Goal: Information Seeking & Learning: Check status

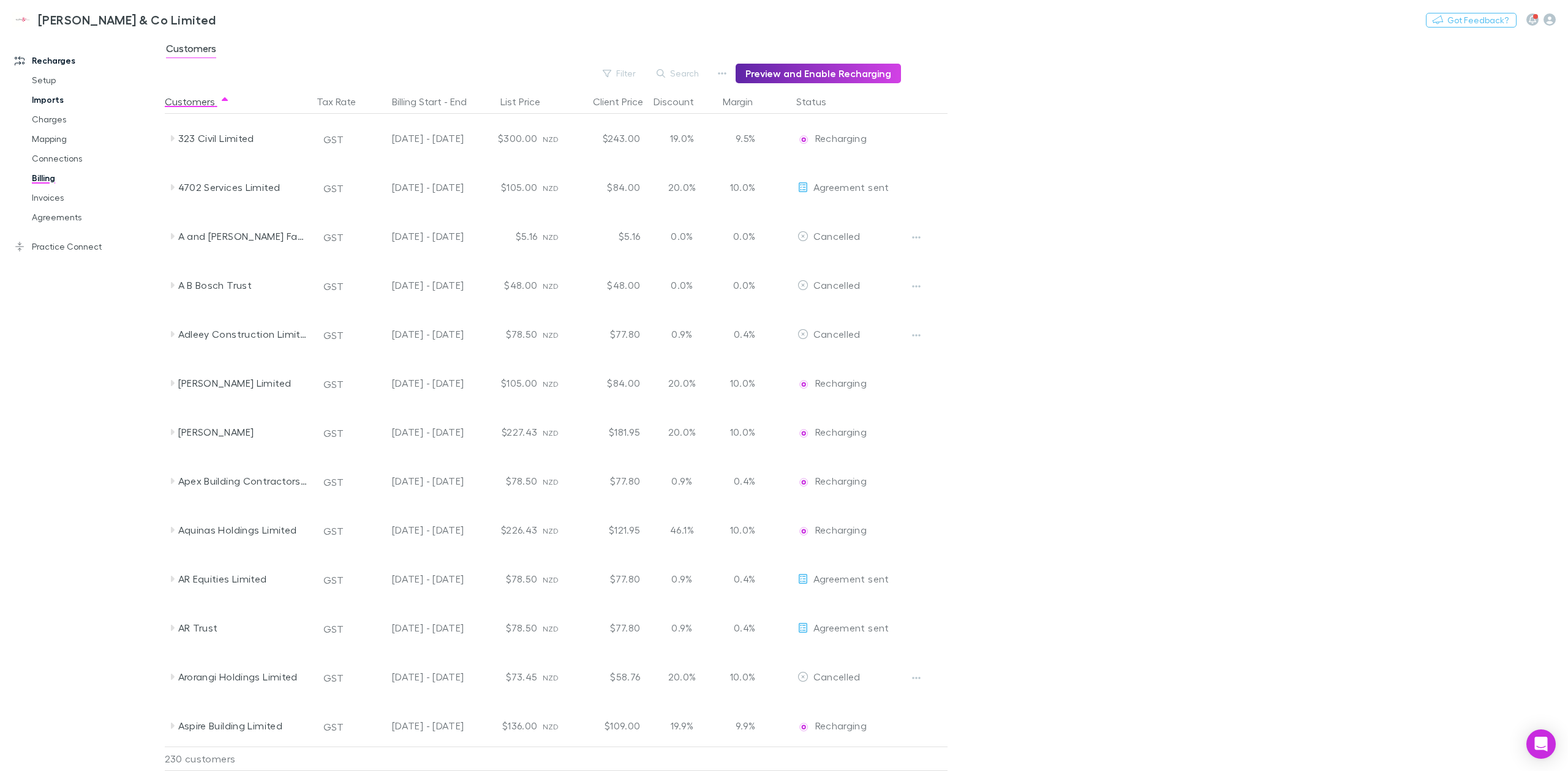
click at [54, 99] on link "Imports" at bounding box center [97, 99] width 155 height 20
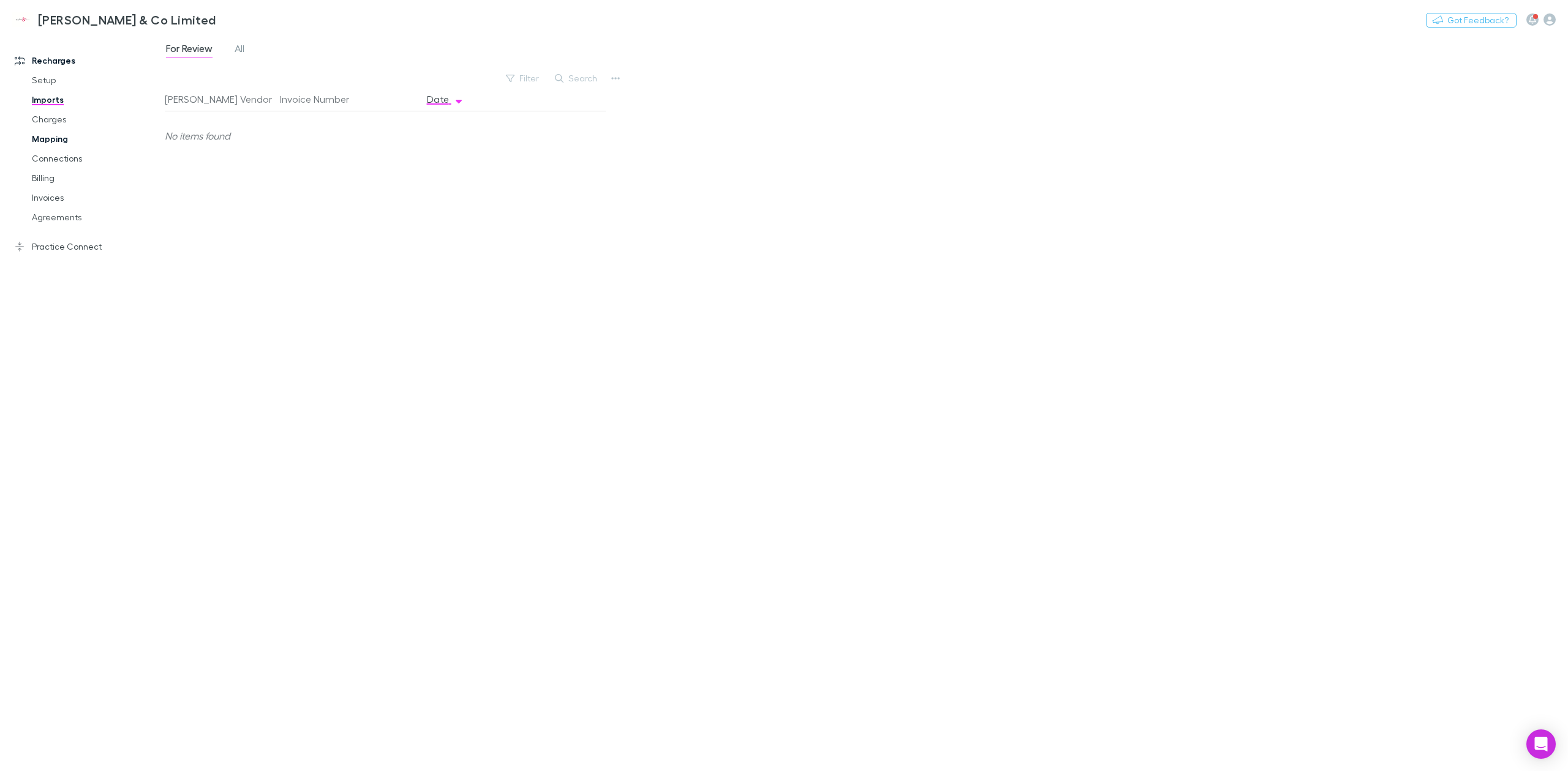
click at [51, 133] on link "Mapping" at bounding box center [97, 139] width 155 height 20
click at [64, 115] on link "Charges" at bounding box center [97, 119] width 155 height 20
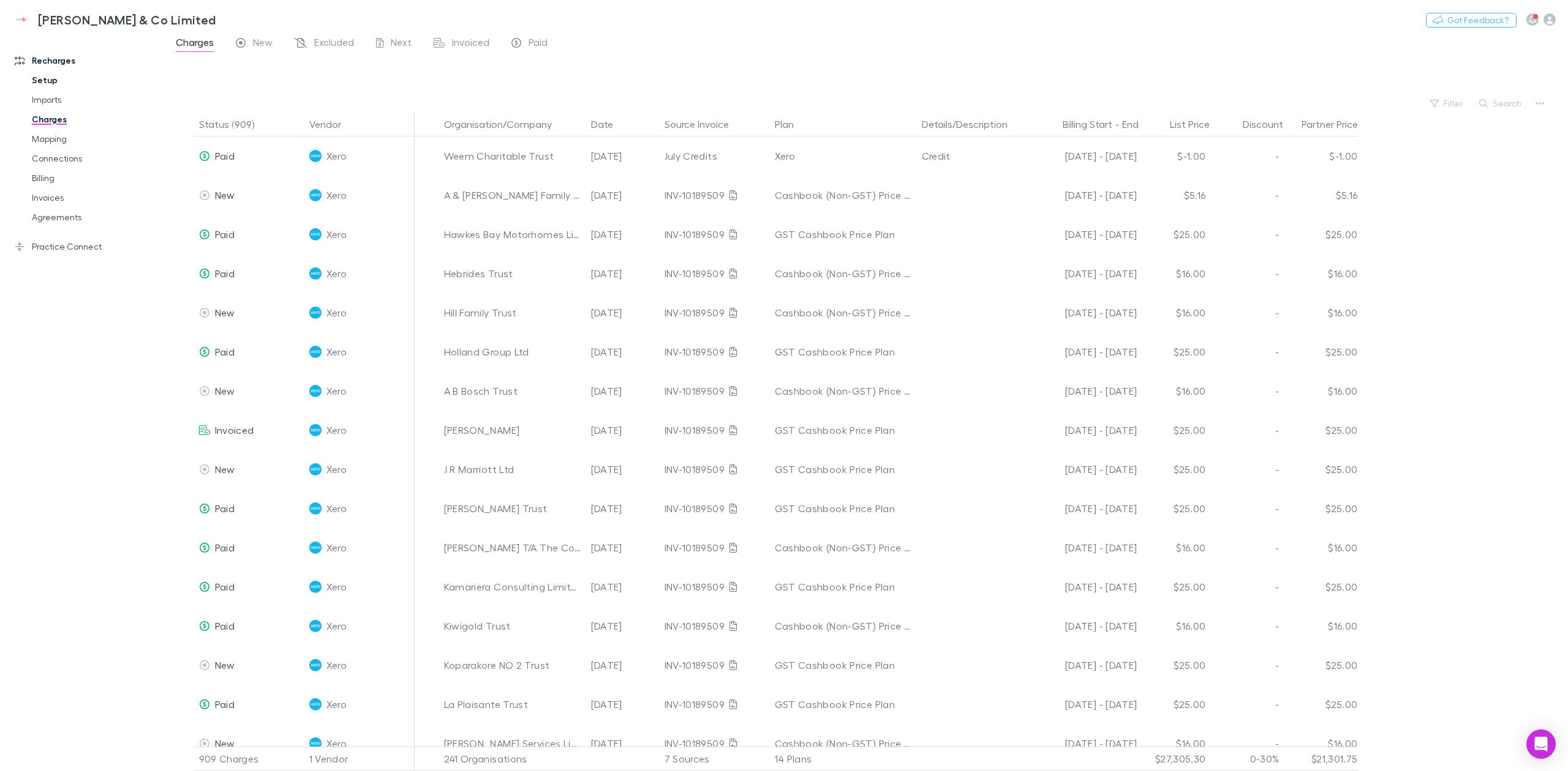
click at [54, 77] on link "Setup" at bounding box center [97, 80] width 155 height 20
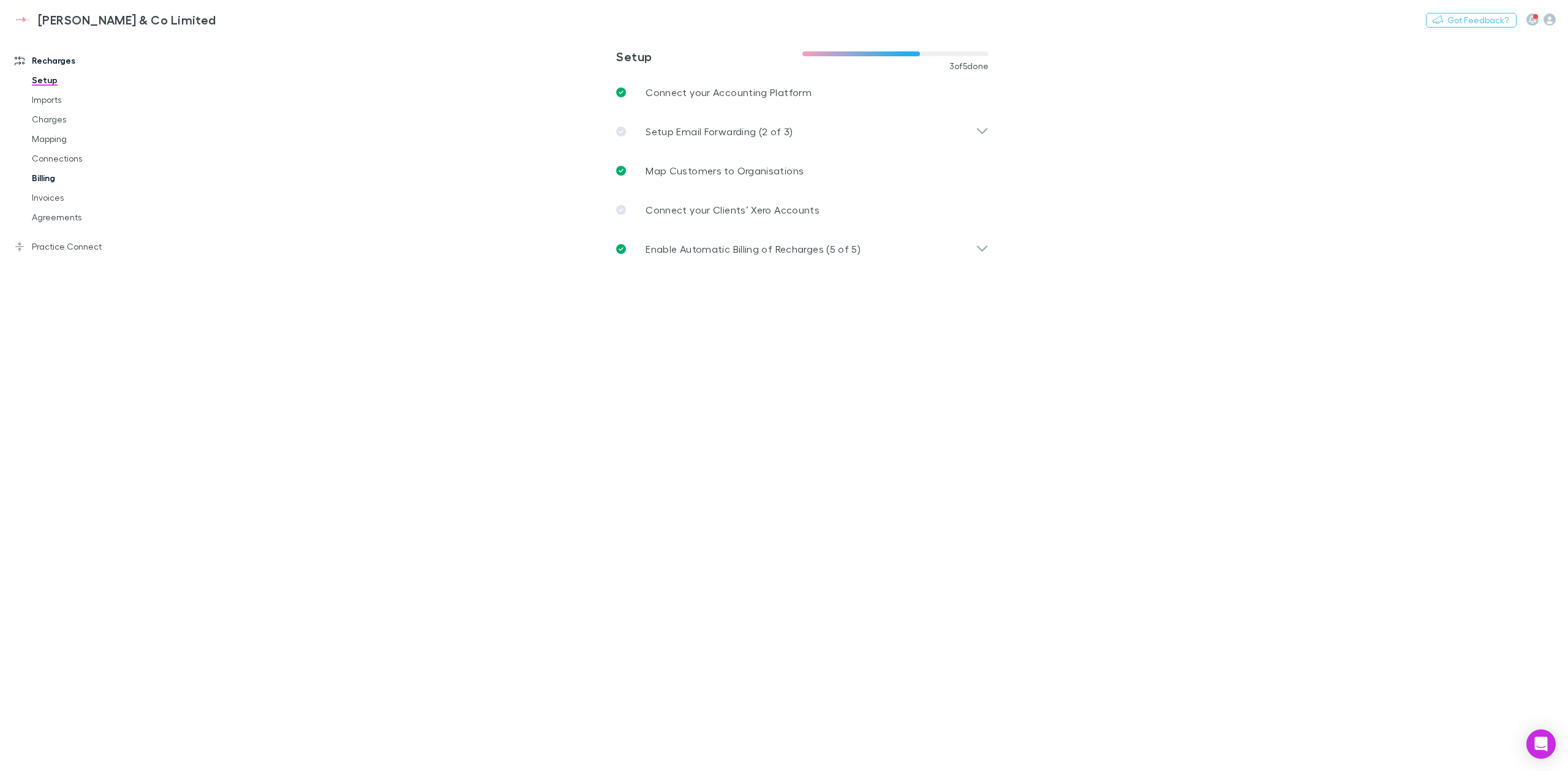
click at [40, 174] on link "Billing" at bounding box center [97, 178] width 155 height 20
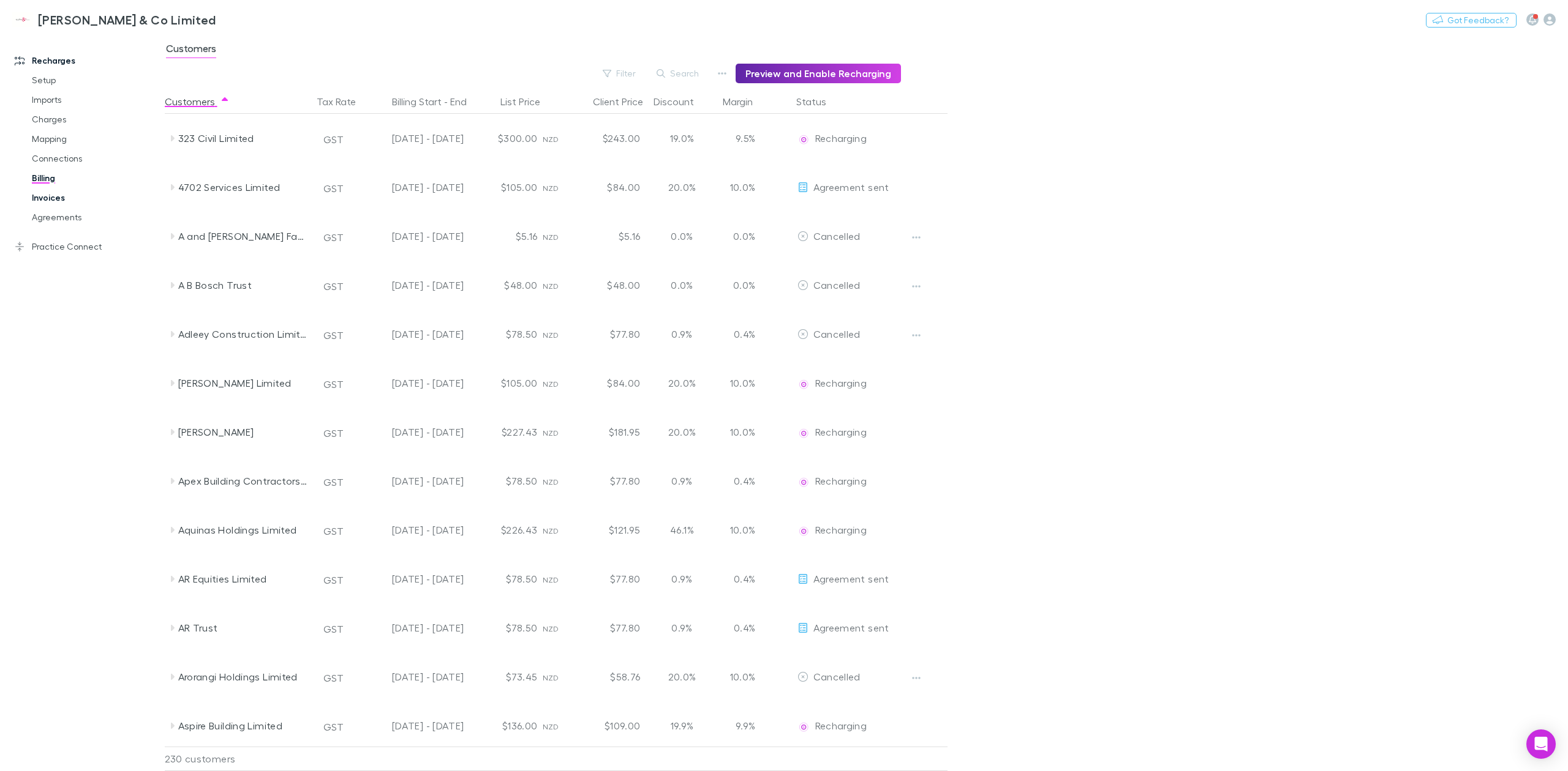
click at [58, 197] on link "Invoices" at bounding box center [97, 197] width 155 height 20
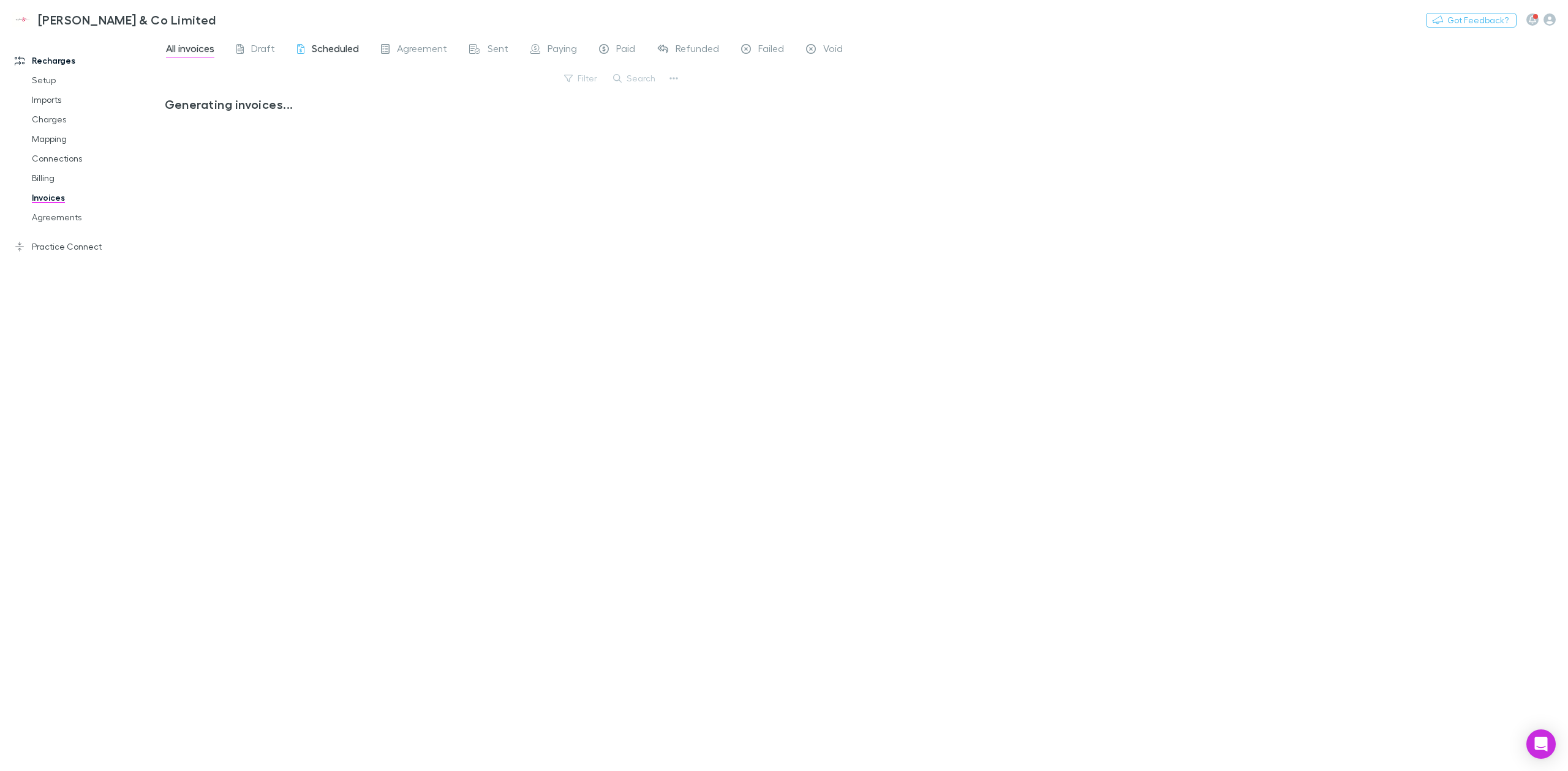
click at [339, 49] on span "Scheduled" at bounding box center [336, 51] width 47 height 16
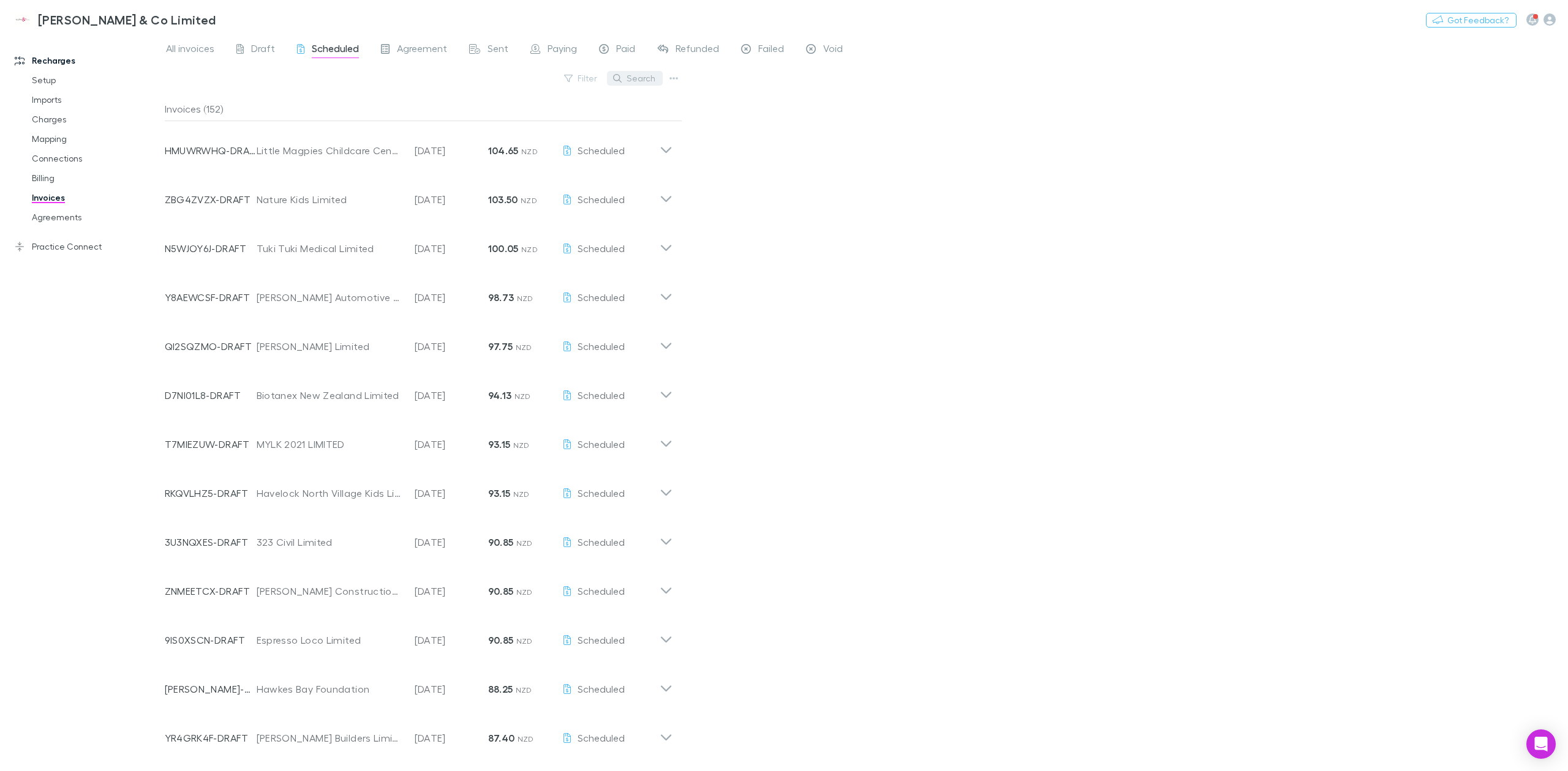
click at [650, 75] on button "Search" at bounding box center [635, 78] width 56 height 15
type input "****"
click at [73, 215] on link "Agreements" at bounding box center [97, 217] width 155 height 20
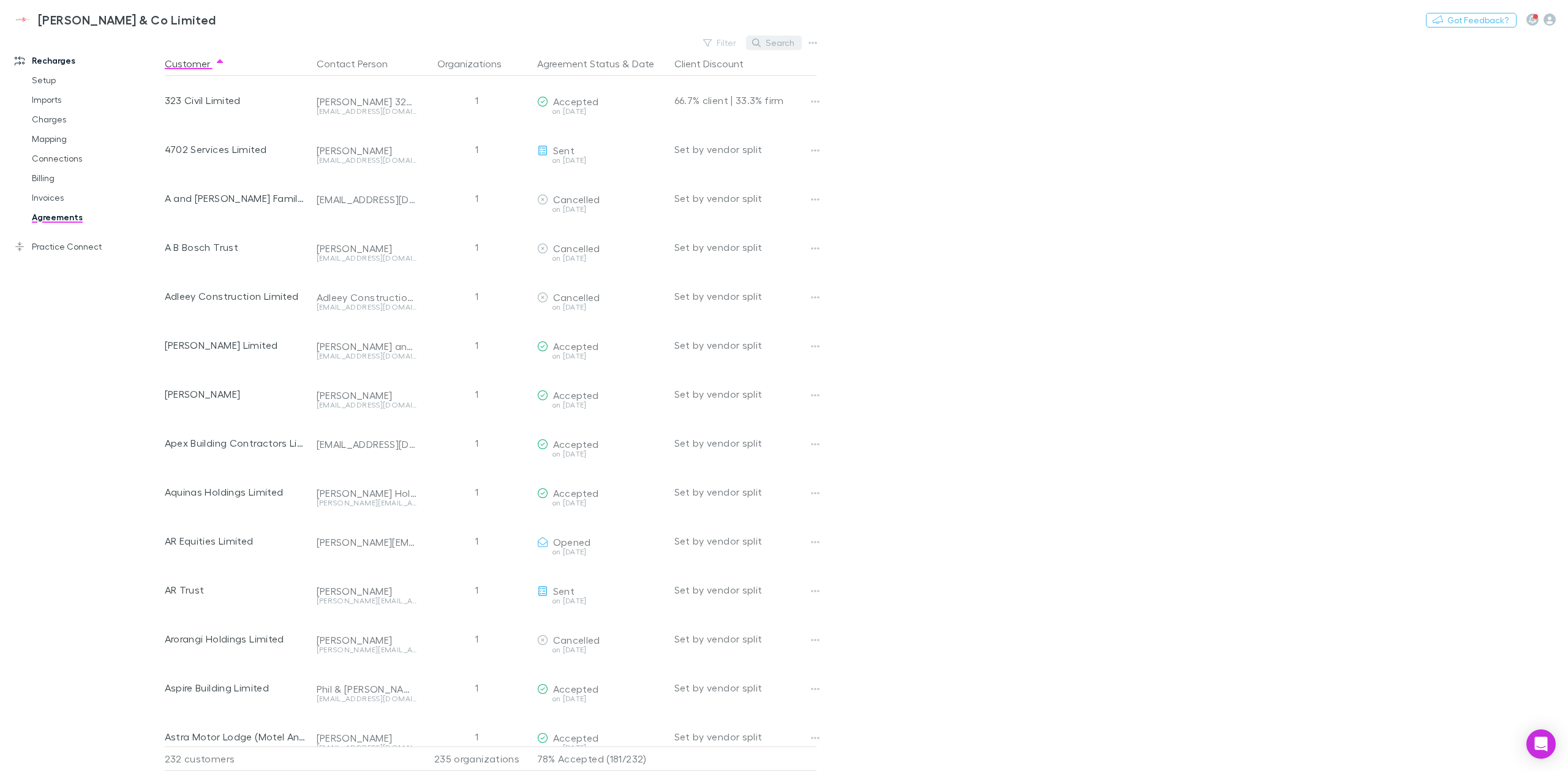
click at [773, 43] on button "Search" at bounding box center [774, 43] width 56 height 15
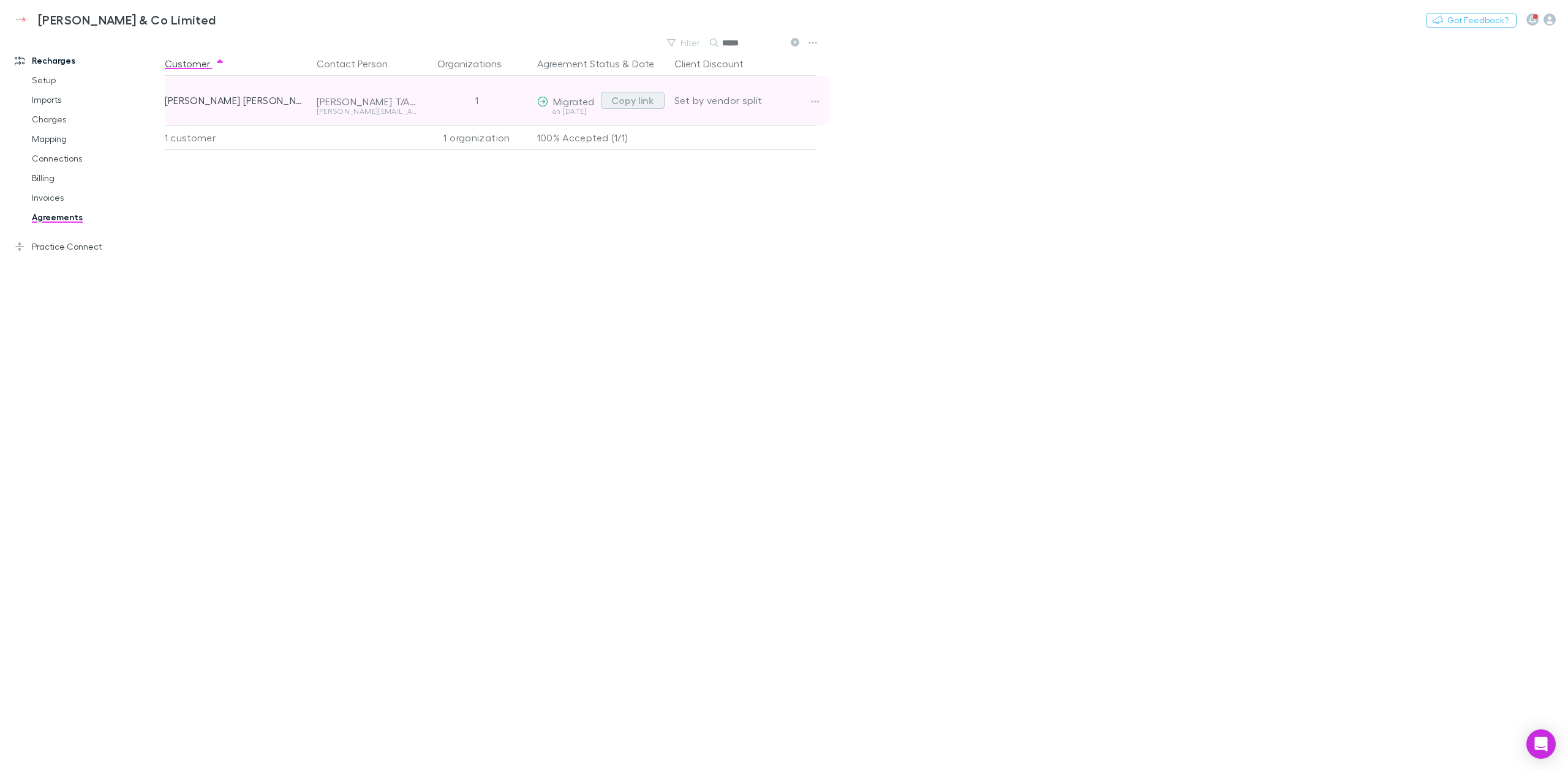
type input "*****"
click at [640, 99] on button "Copy link" at bounding box center [632, 100] width 64 height 17
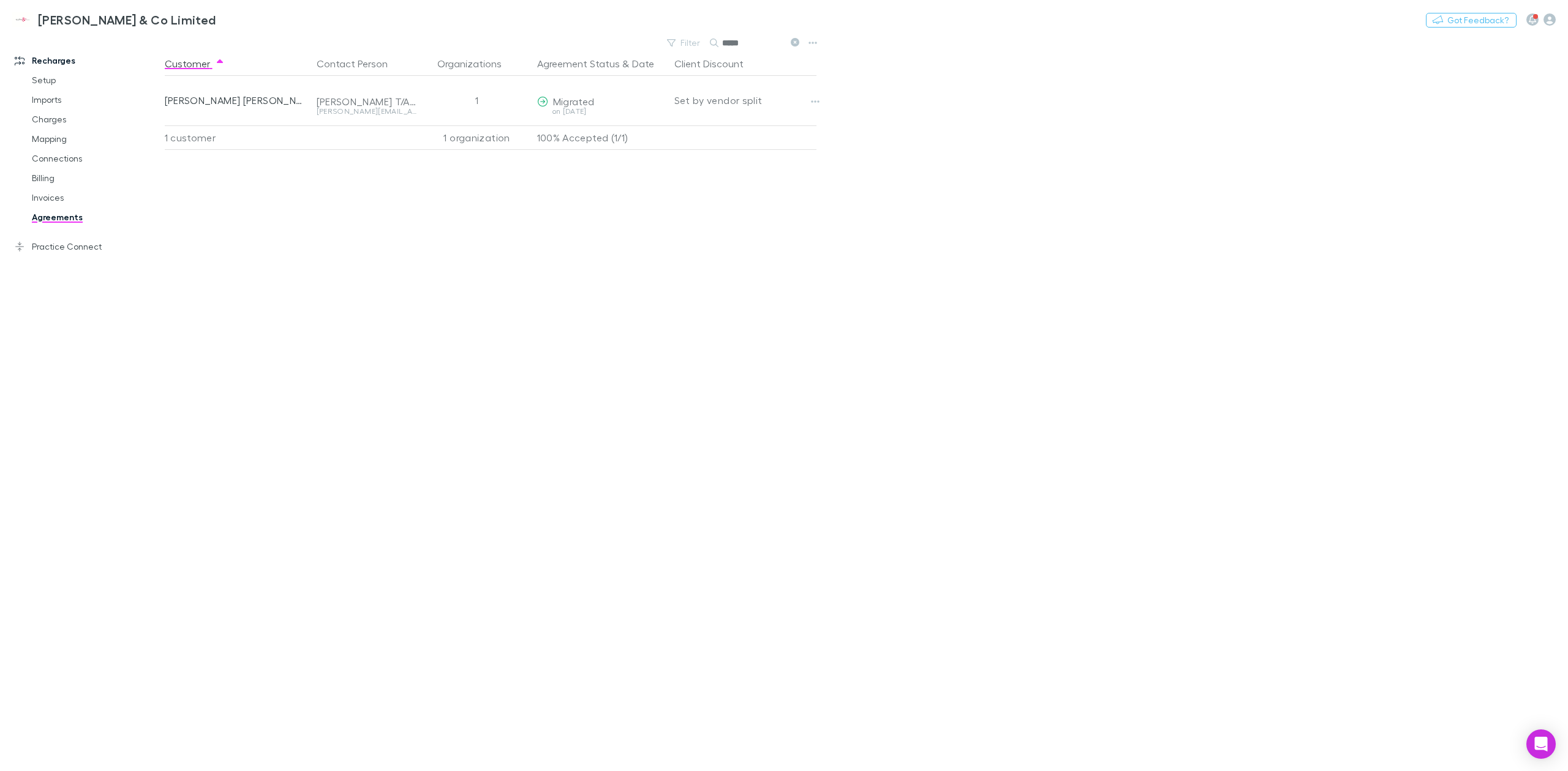
drag, startPoint x: 36, startPoint y: 196, endPoint x: 163, endPoint y: 206, distance: 127.4
click at [36, 196] on link "Invoices" at bounding box center [97, 197] width 155 height 20
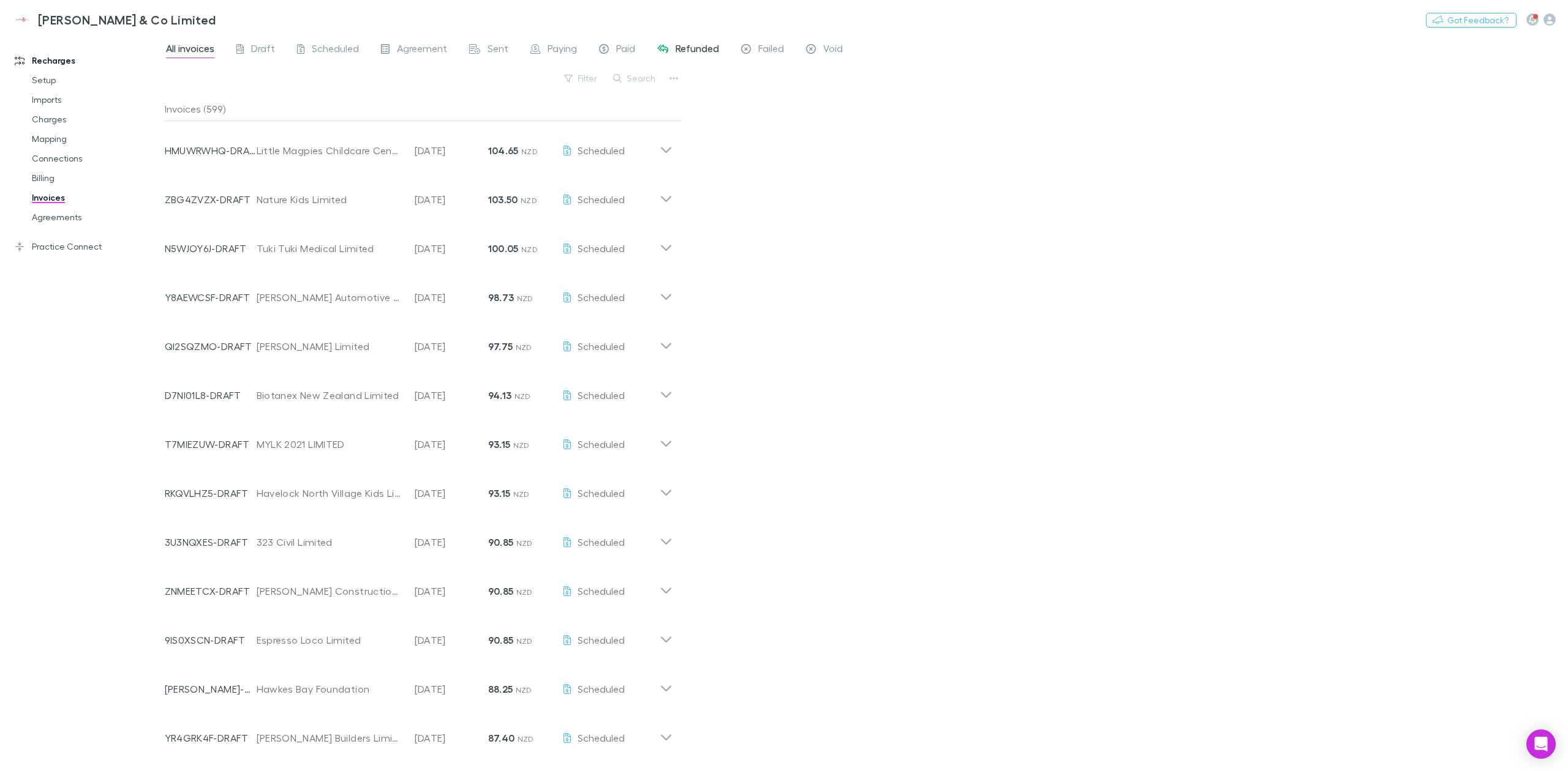
click at [703, 54] on span "Refunded" at bounding box center [697, 51] width 43 height 16
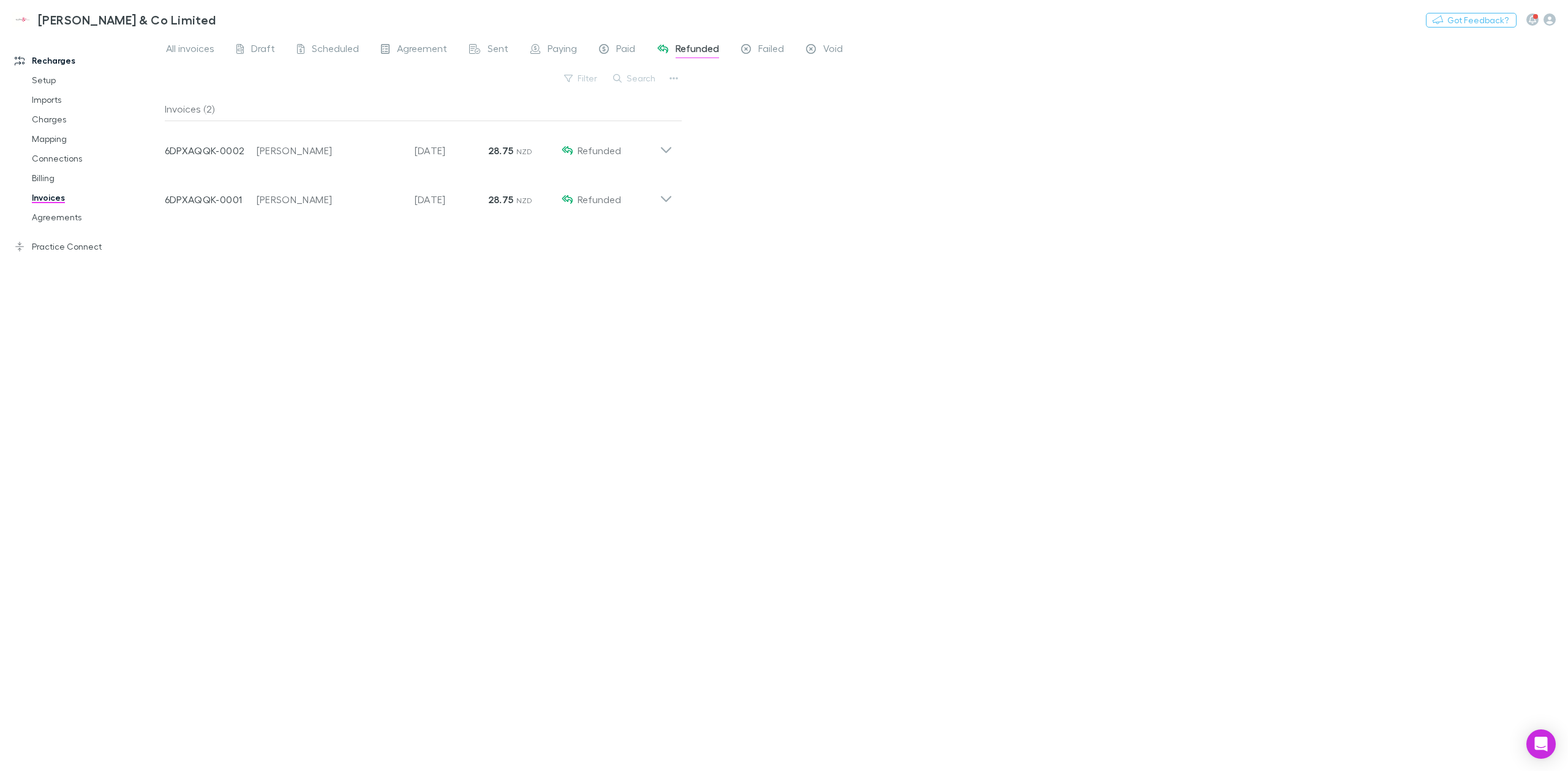
click at [62, 197] on link "Invoices" at bounding box center [97, 197] width 155 height 20
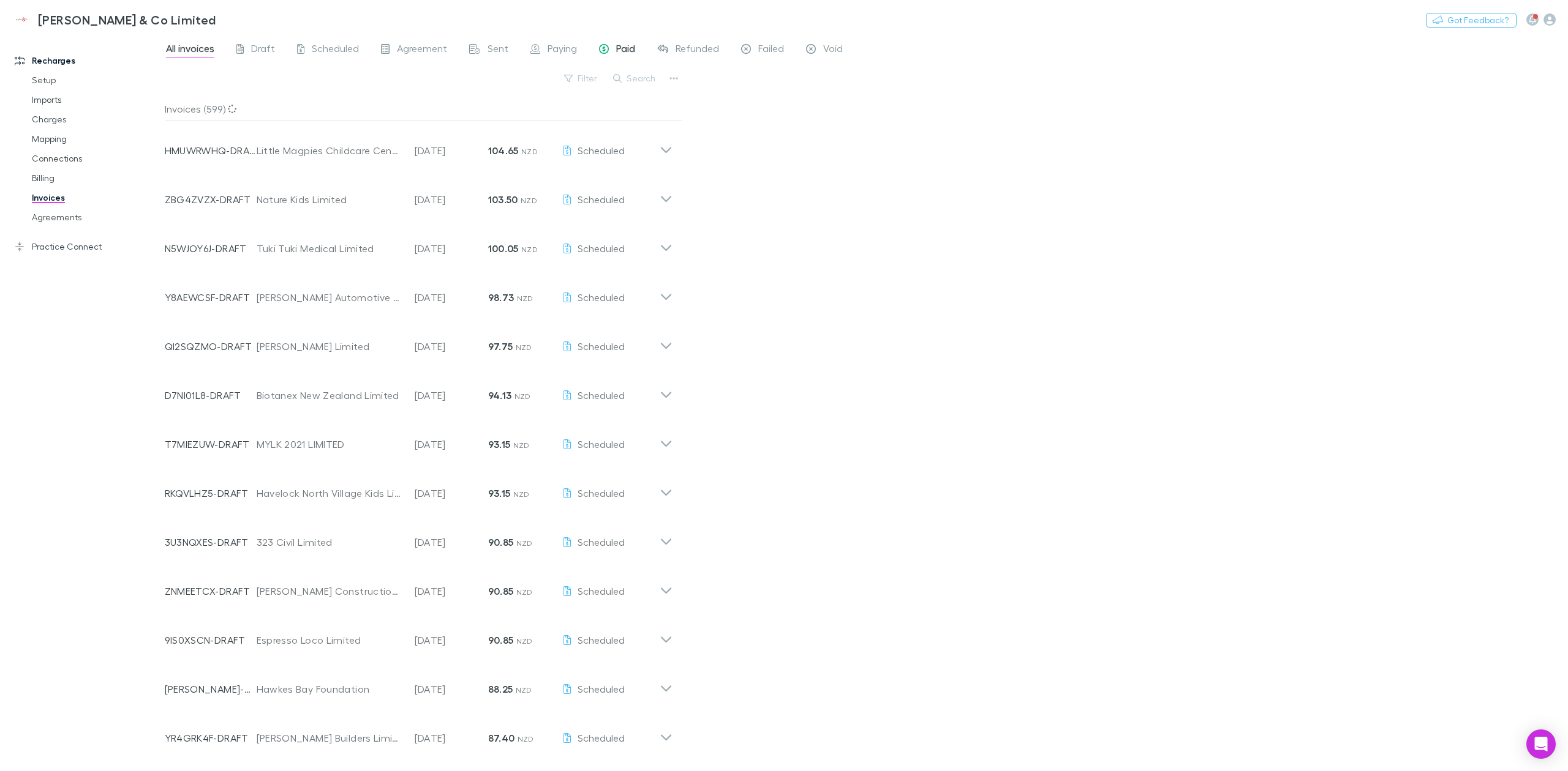
click at [610, 47] on div "Paid" at bounding box center [617, 51] width 36 height 16
click at [640, 82] on button "Search" at bounding box center [635, 78] width 56 height 15
click at [598, 81] on input "text" at bounding box center [613, 78] width 62 height 17
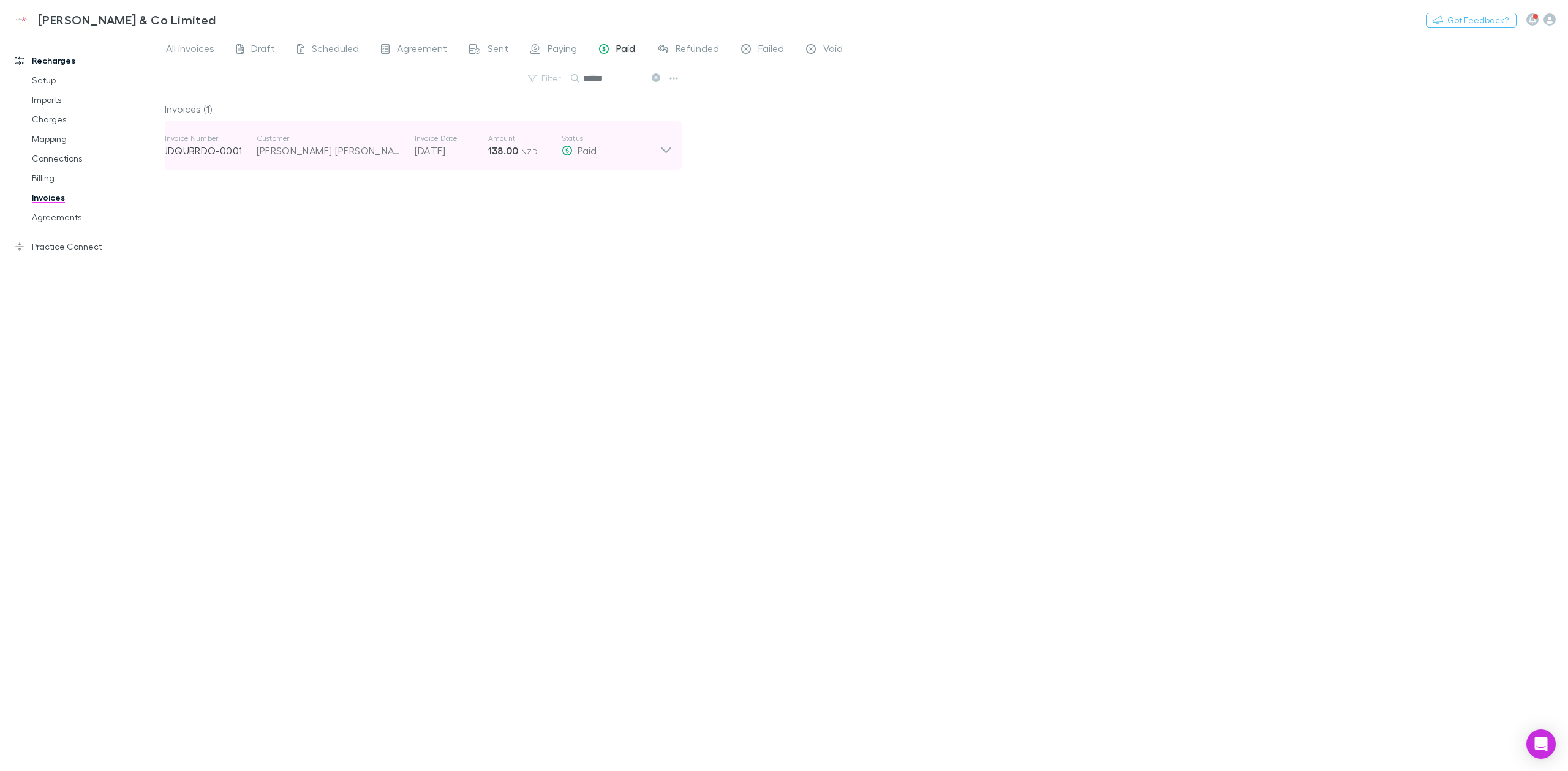
type input "******"
click at [668, 151] on icon at bounding box center [665, 150] width 10 height 6
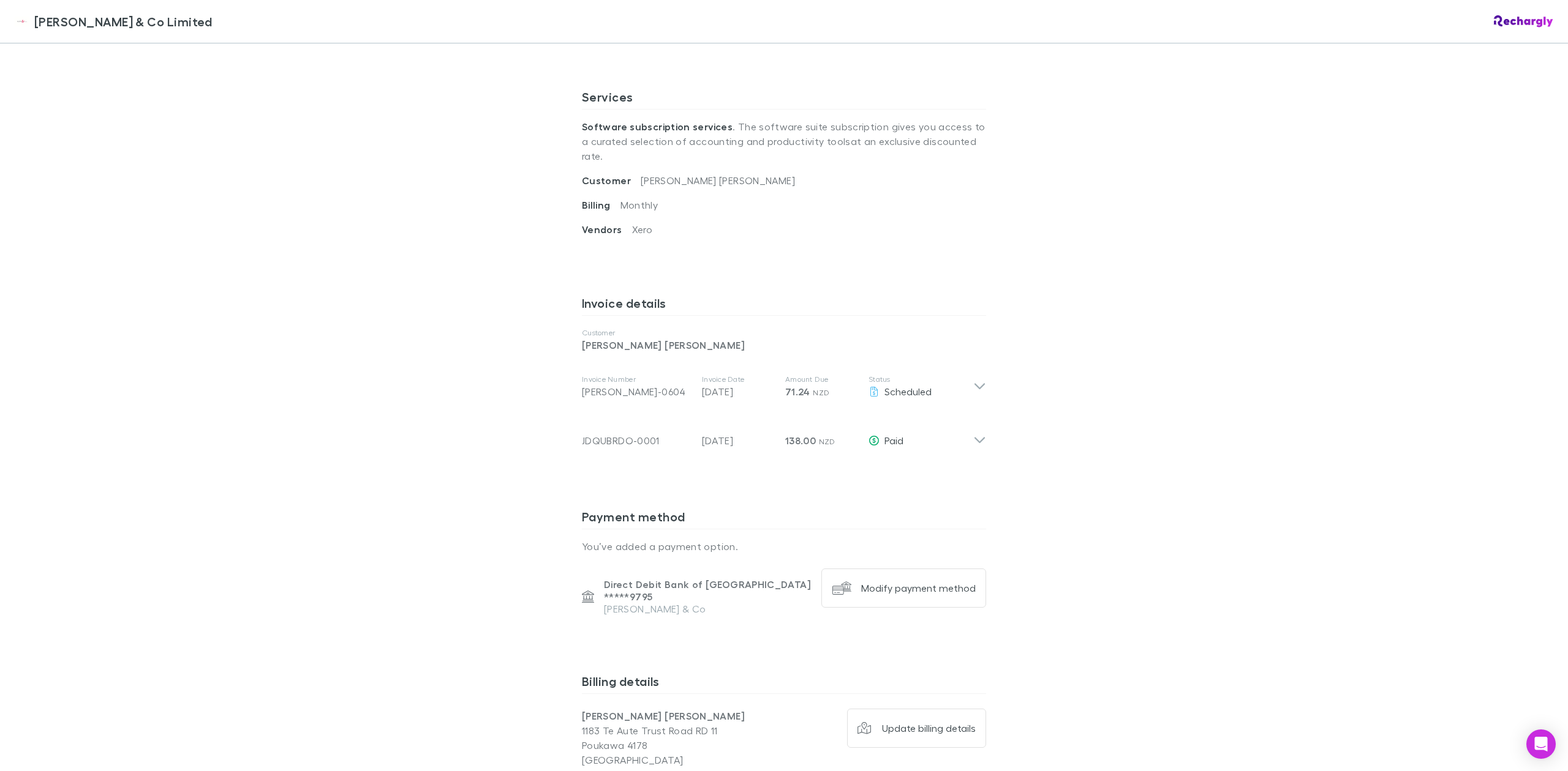
scroll to position [408, 0]
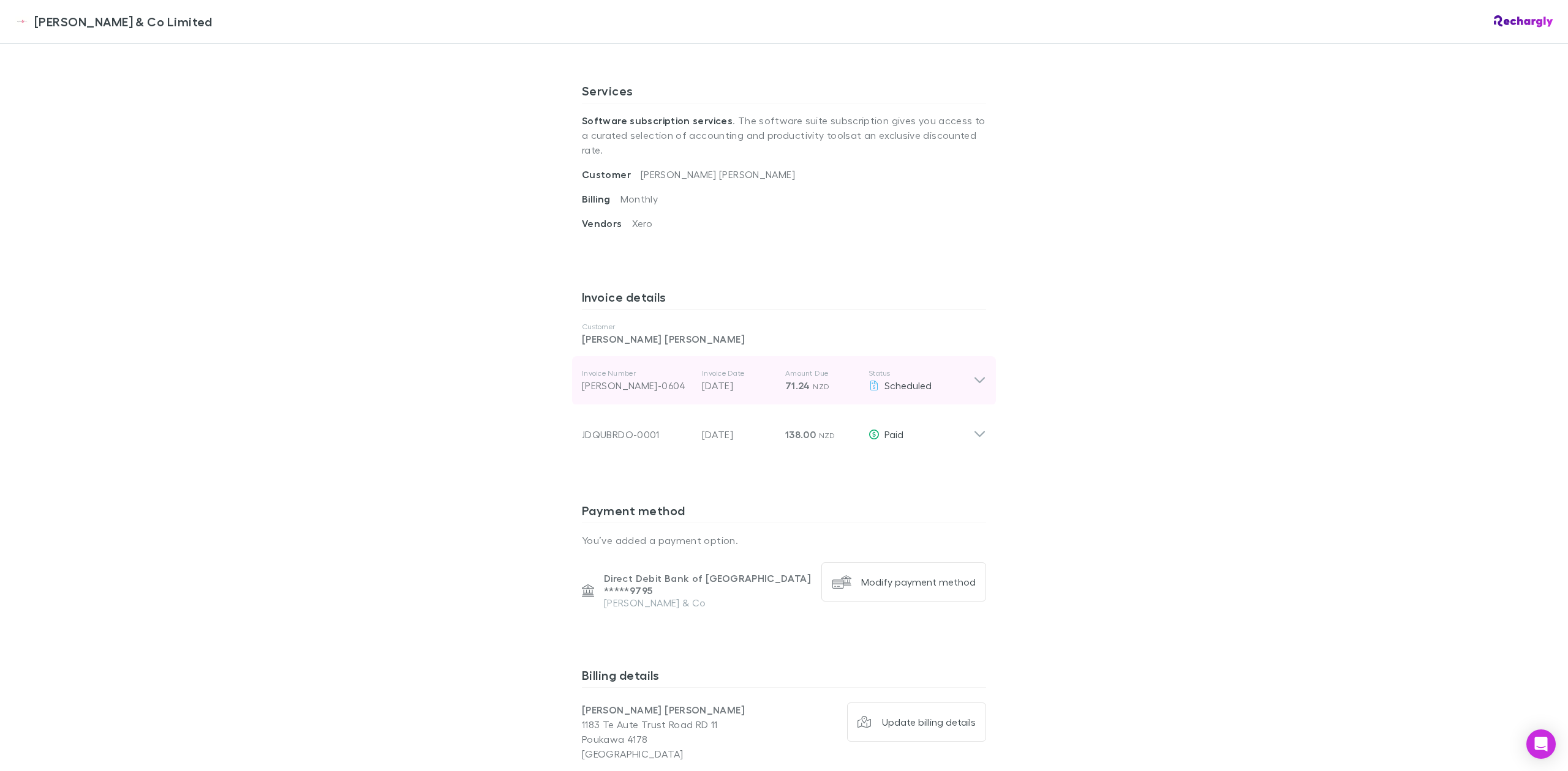
click at [975, 378] on icon at bounding box center [979, 381] width 10 height 6
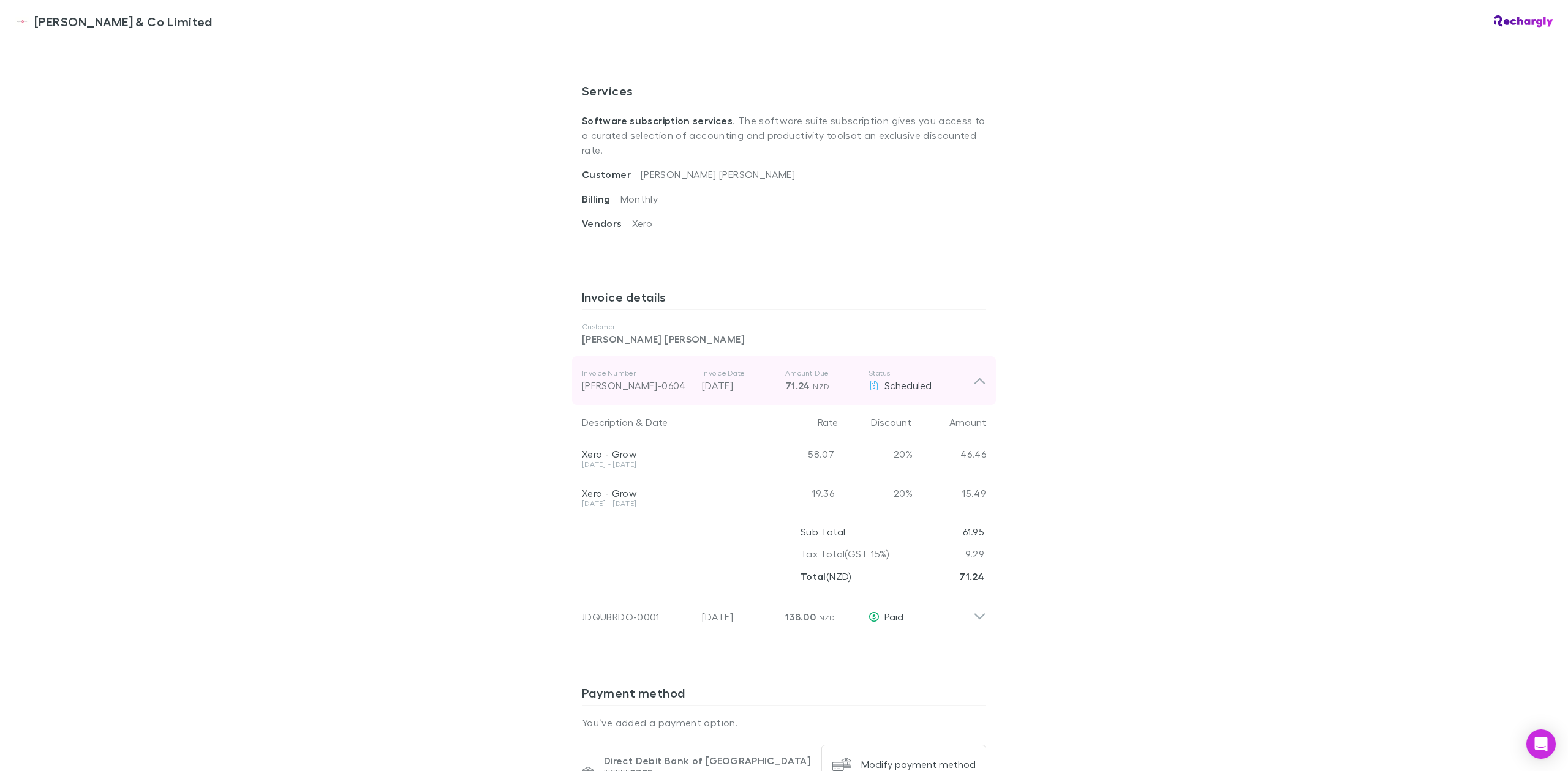
click at [975, 378] on icon at bounding box center [979, 381] width 10 height 6
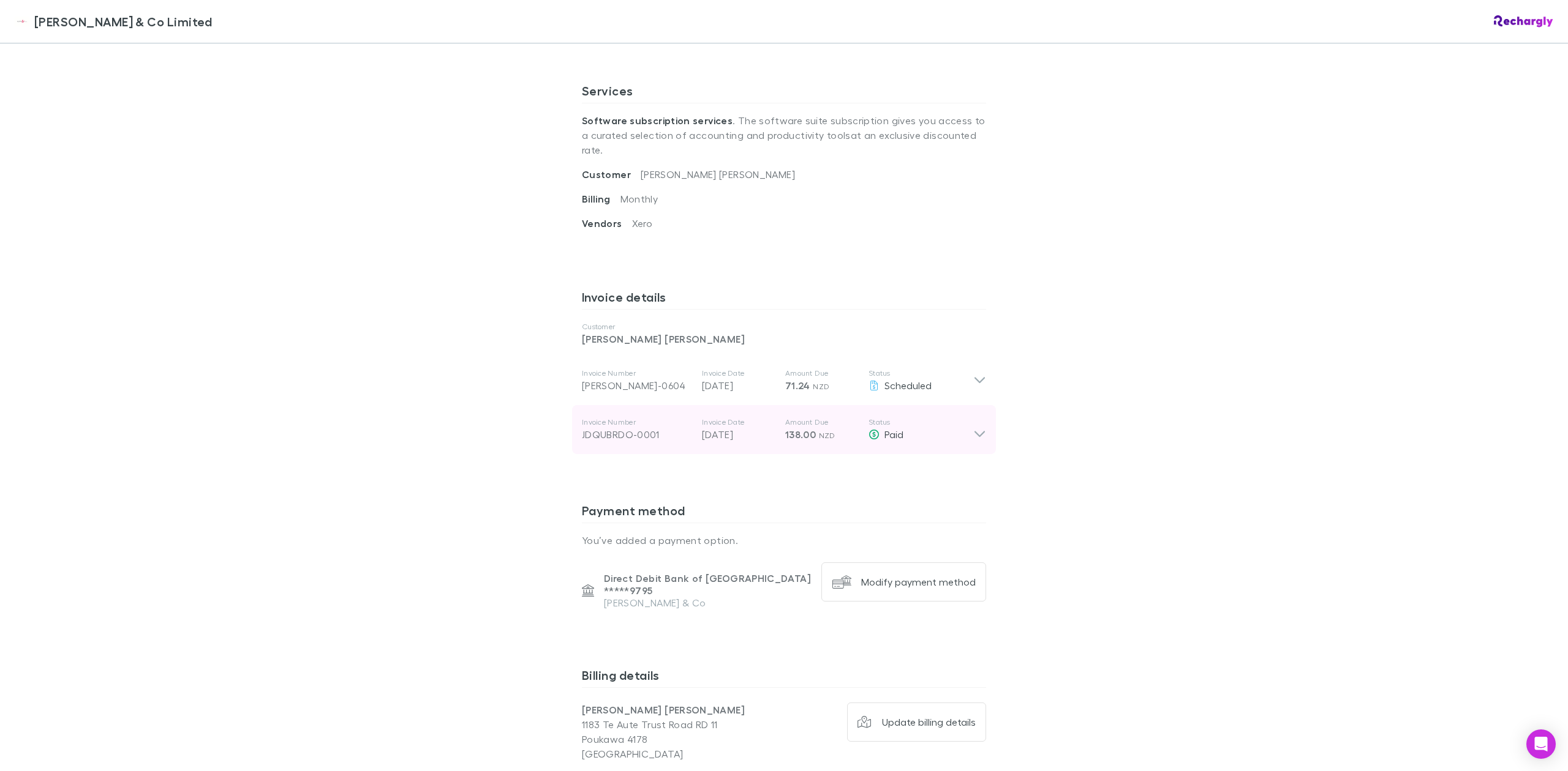
click at [976, 429] on div "Invoice Number JDQUBRDO-0001 Invoice Date 18 Aug 2025 Amount Due 138.00 NZD Sta…" at bounding box center [784, 430] width 424 height 49
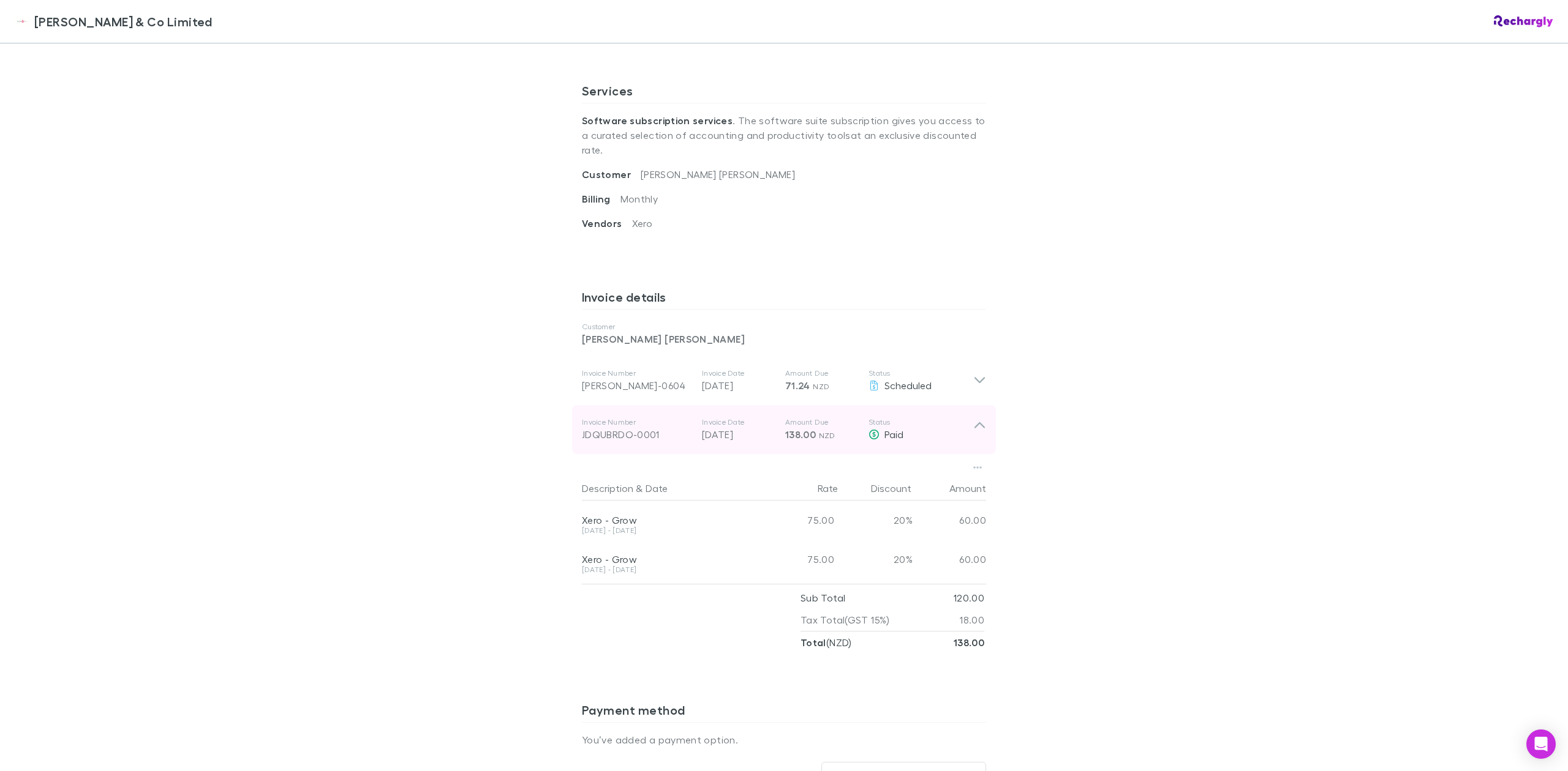
click at [976, 429] on div "Invoice Number JDQUBRDO-0001 Invoice Date 18 Aug 2025 Amount Due 138.00 NZD Sta…" at bounding box center [784, 430] width 424 height 49
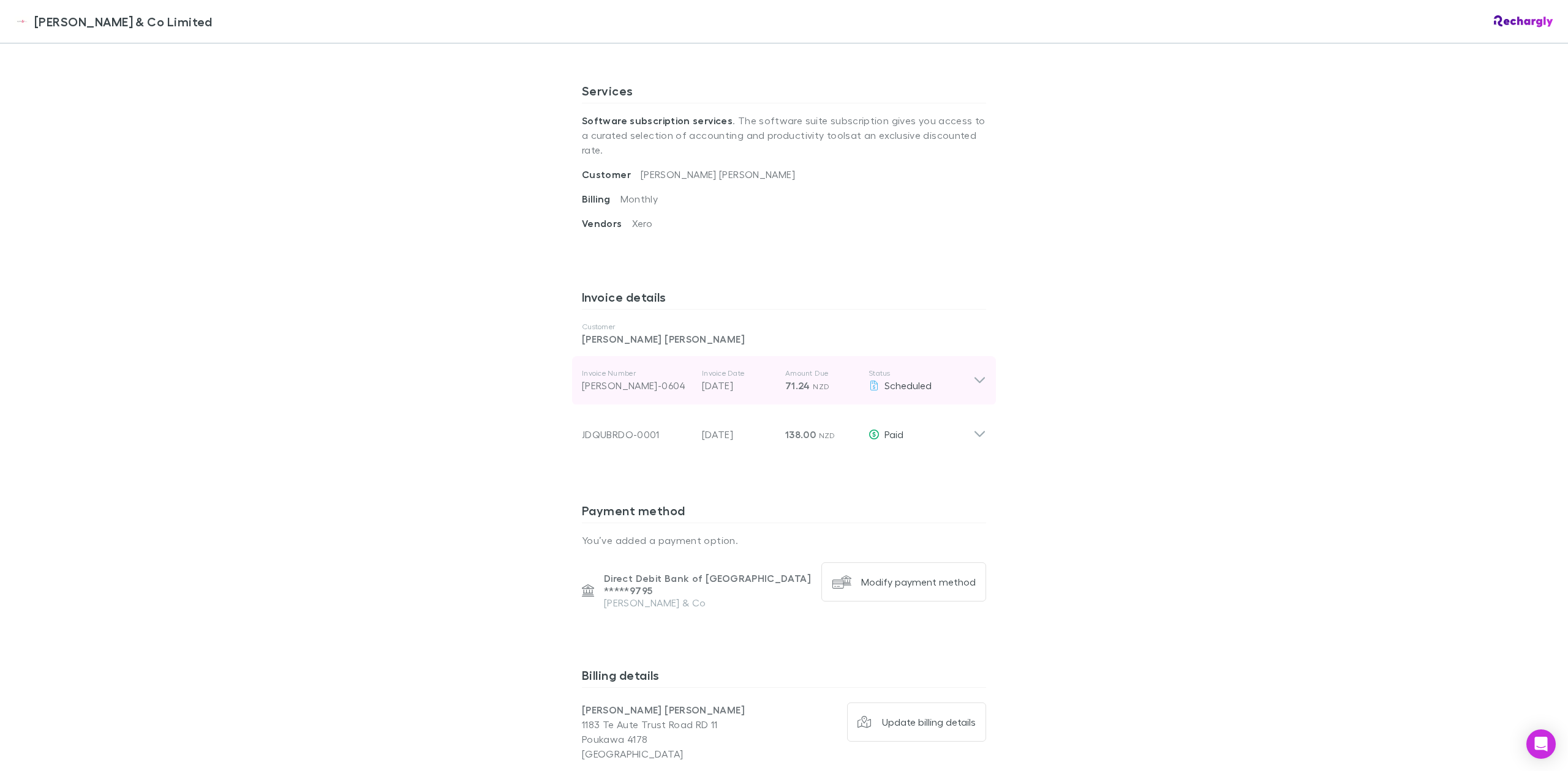
click at [975, 373] on icon at bounding box center [980, 380] width 13 height 15
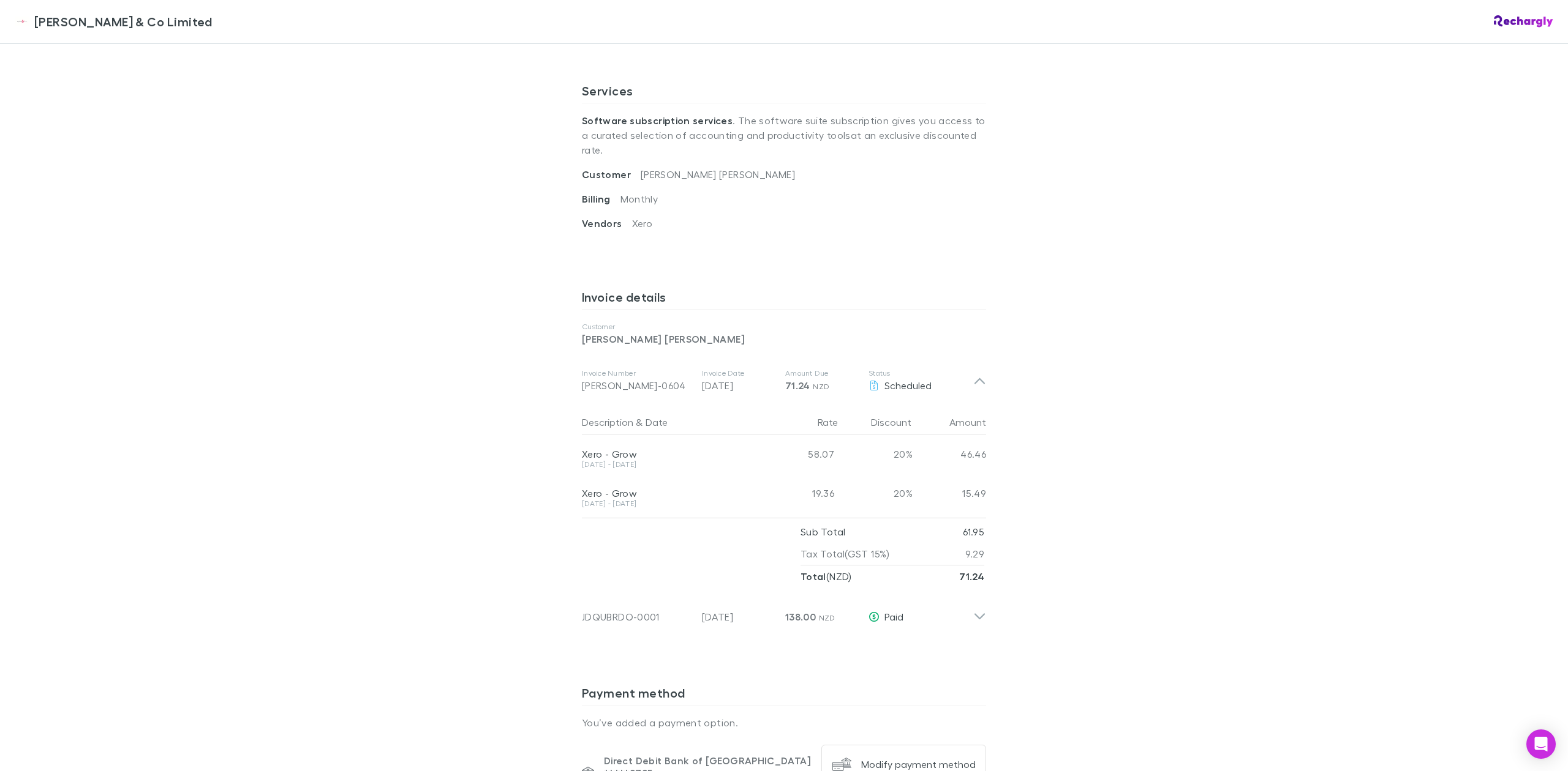
scroll to position [490, 0]
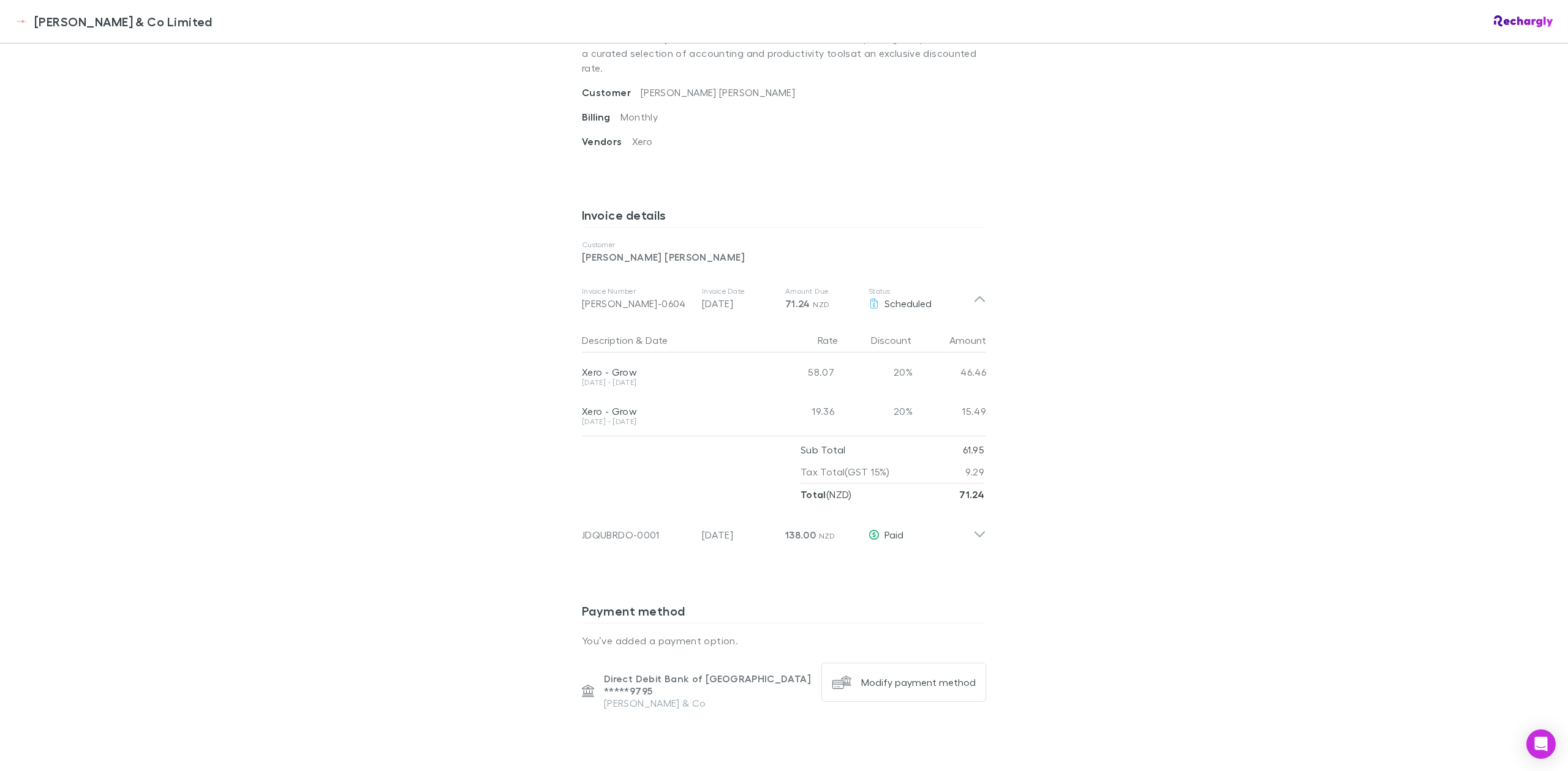
click at [1086, 373] on div "Epplett & Co Limited Epplett & Co Limited Software subscriptions agreement Eppl…" at bounding box center [784, 385] width 1568 height 771
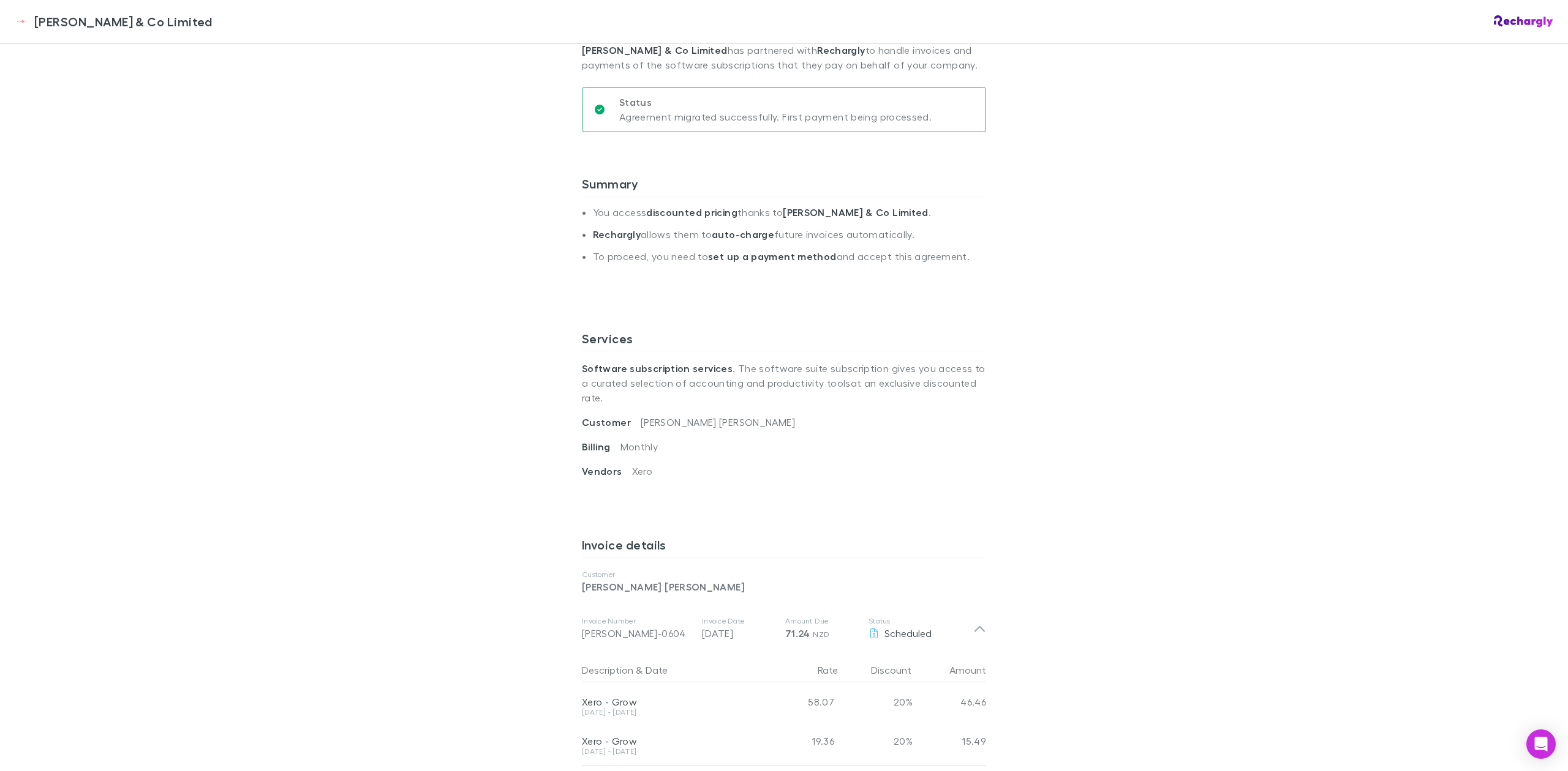
scroll to position [0, 0]
